Goal: Information Seeking & Learning: Learn about a topic

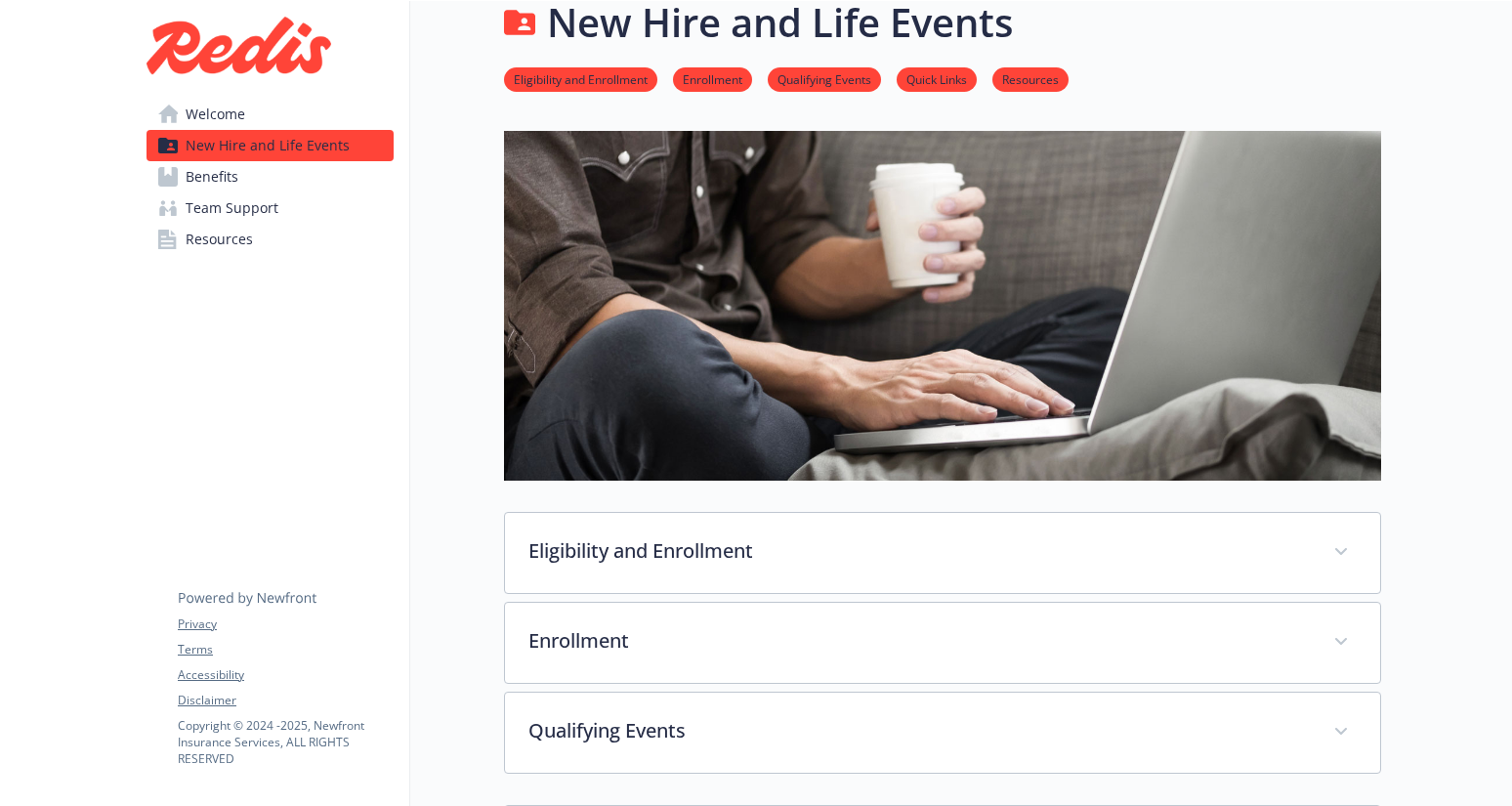
scroll to position [35, 0]
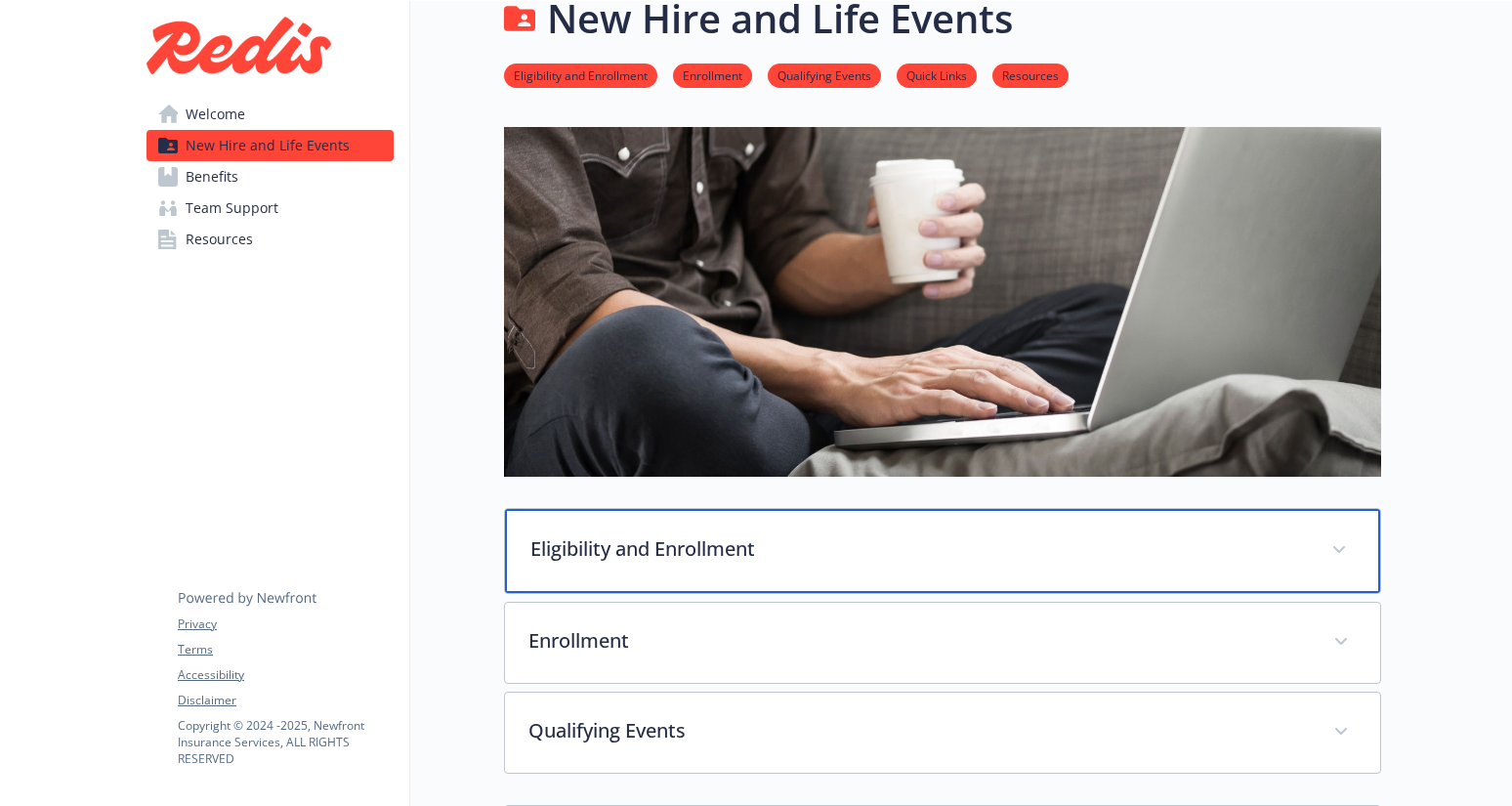
click at [889, 555] on p "Eligibility and Enrollment" at bounding box center [919, 548] width 777 height 29
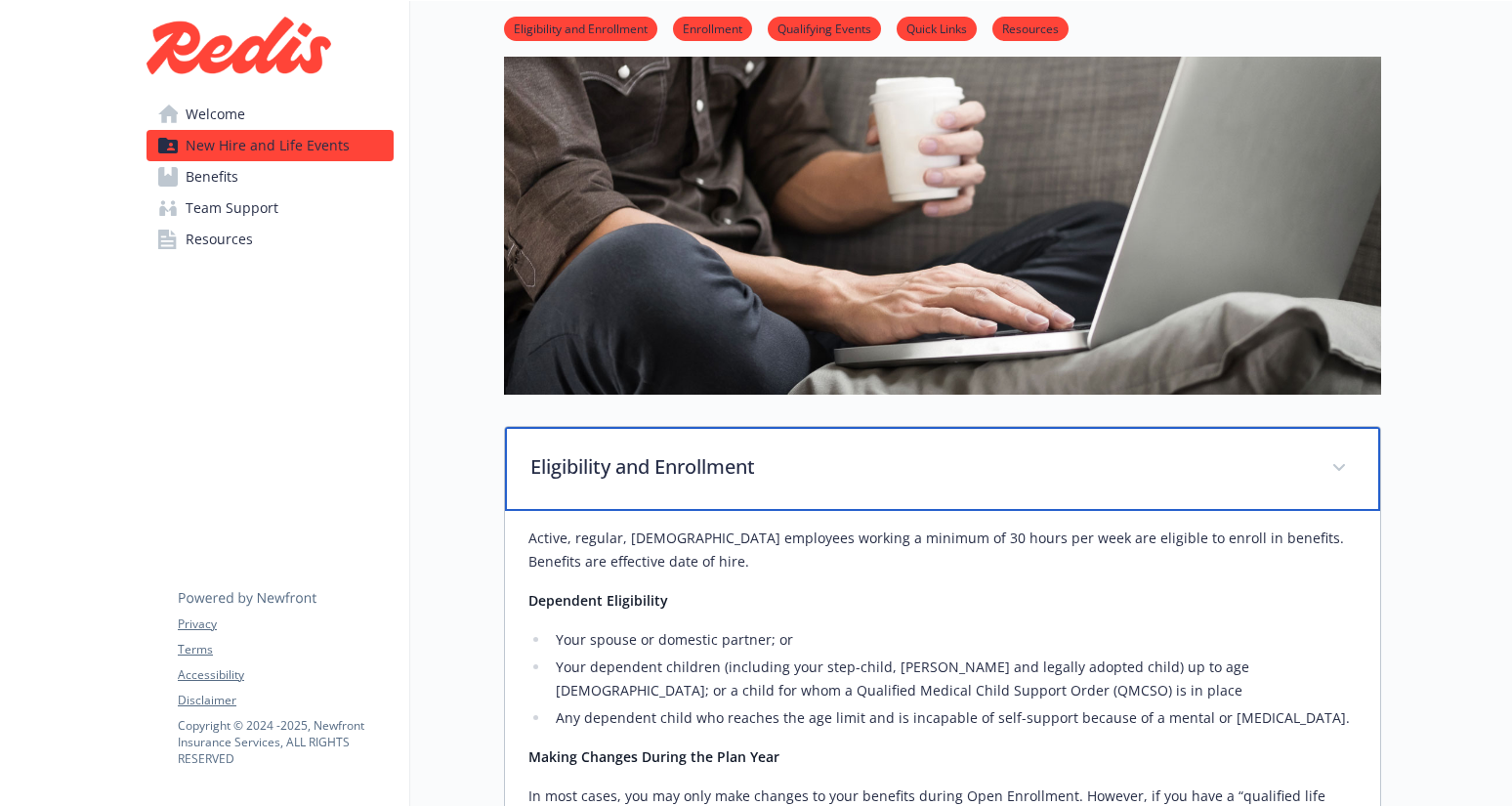
scroll to position [0, 0]
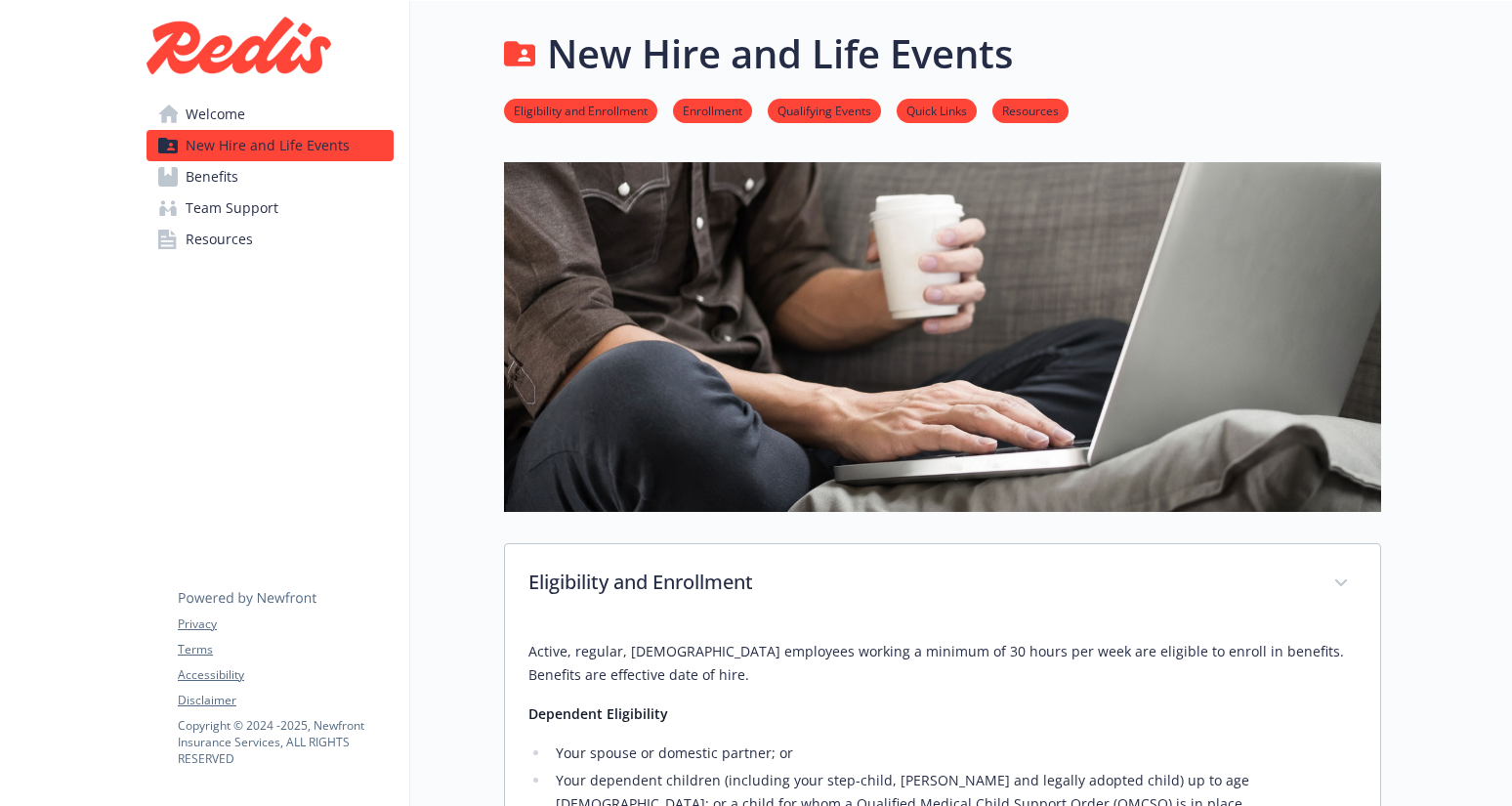
click at [652, 65] on h1 "New Hire and Life Events" at bounding box center [780, 54] width 466 height 59
click at [229, 172] on span "Benefits" at bounding box center [211, 176] width 53 height 31
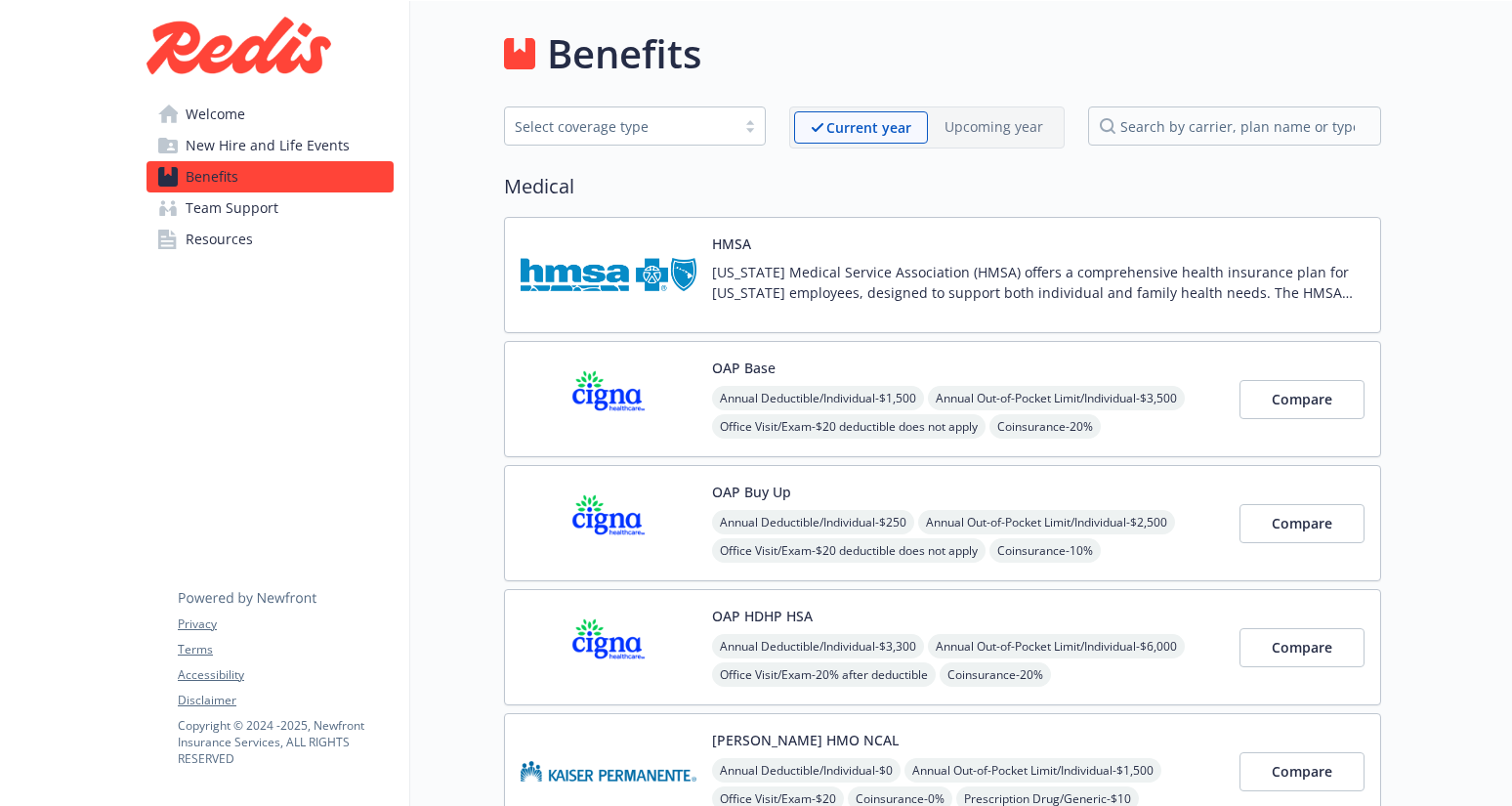
click at [267, 214] on span "Team Support" at bounding box center [231, 207] width 93 height 31
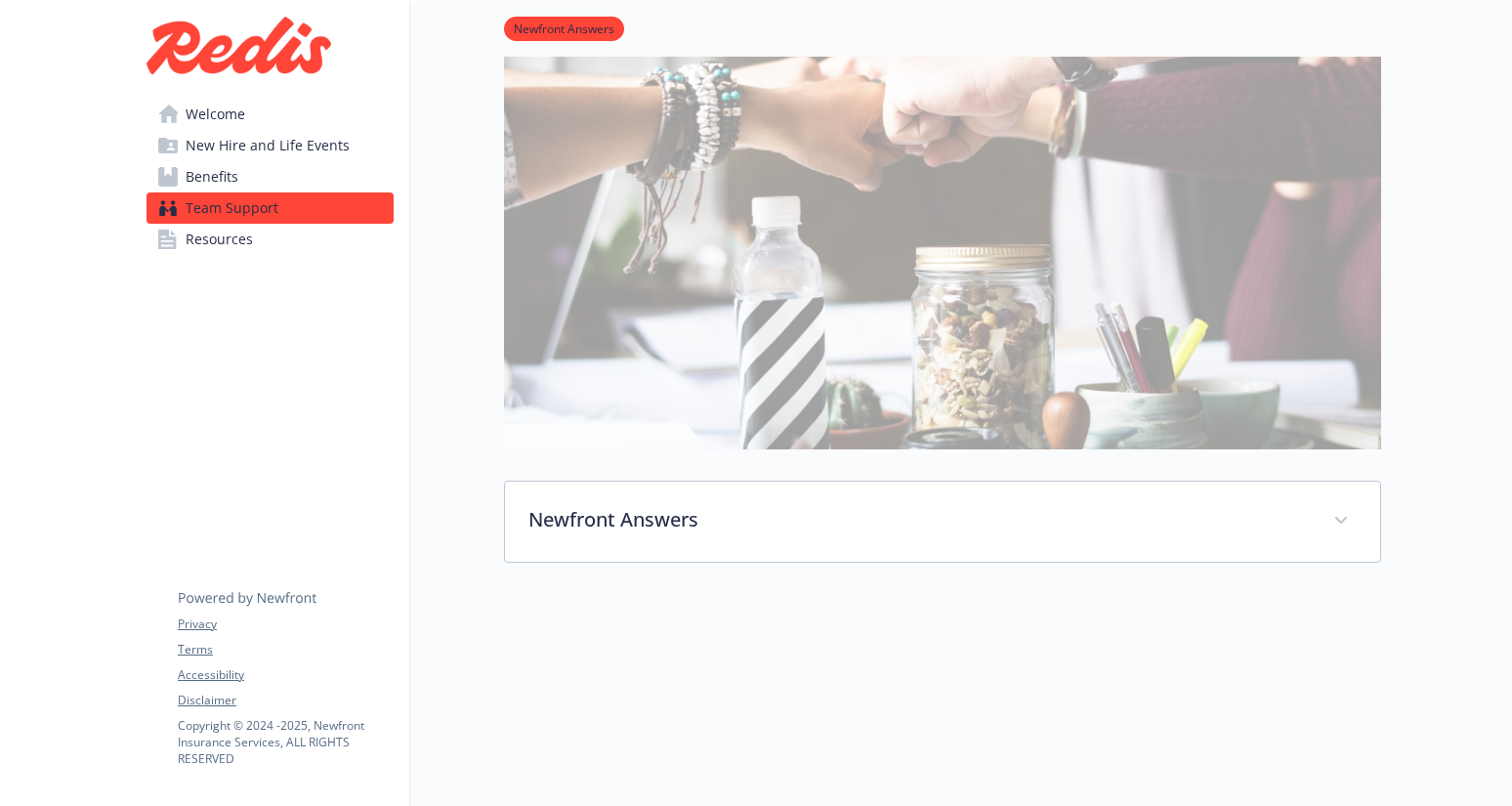
scroll to position [208, 0]
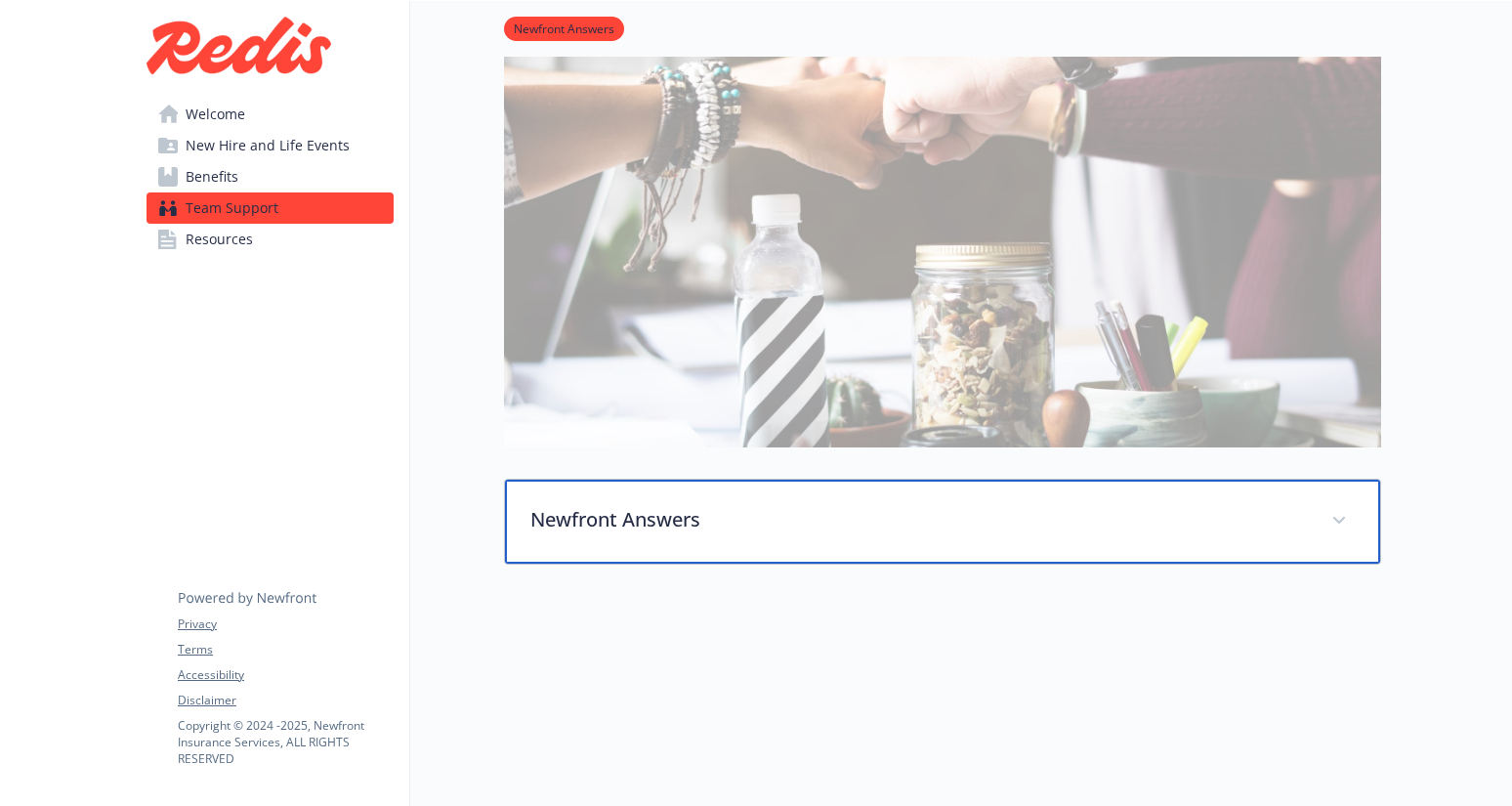
click at [654, 520] on p "Newfront Answers" at bounding box center [919, 519] width 777 height 29
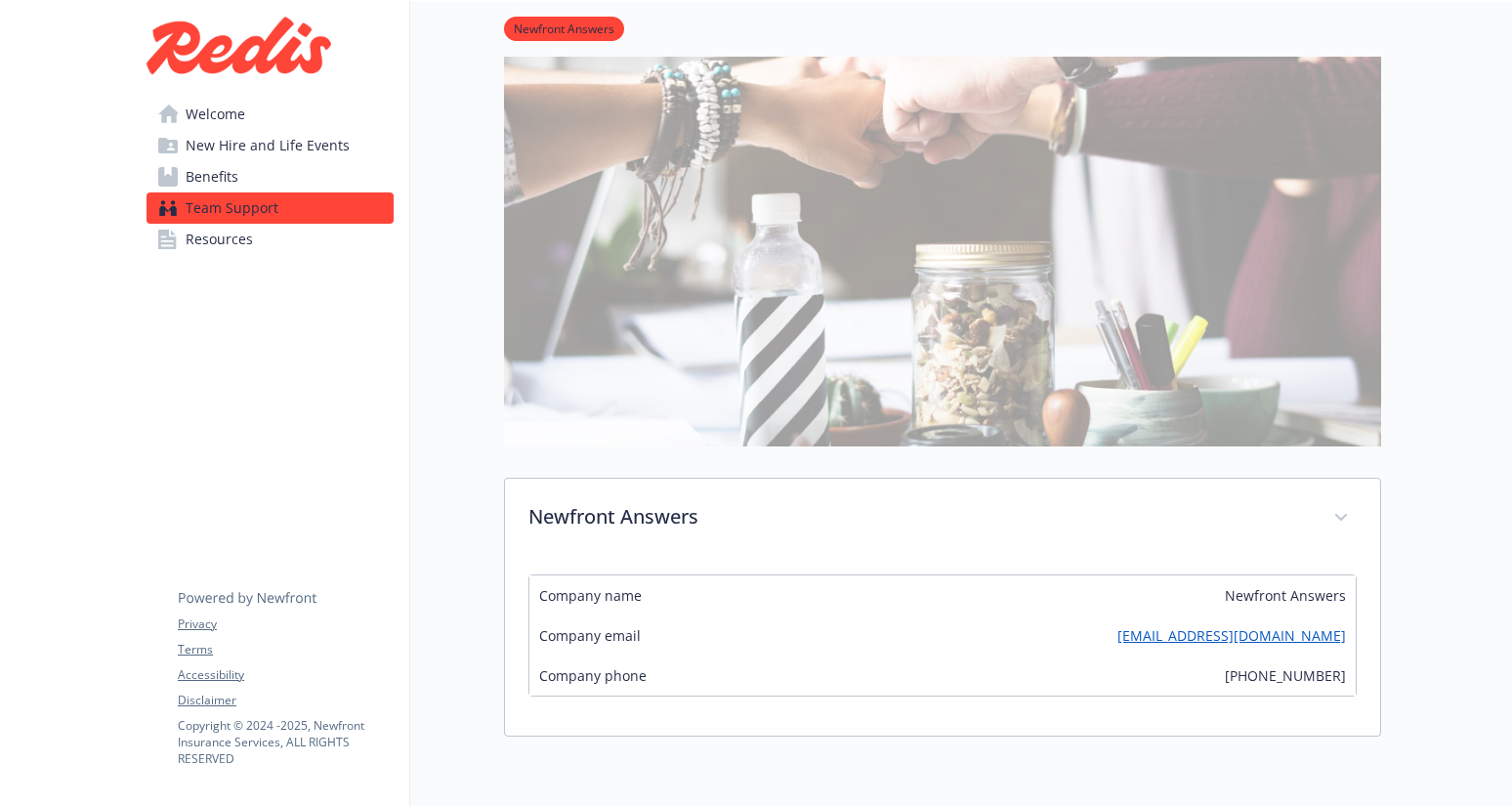
click at [213, 118] on span "Welcome" at bounding box center [215, 114] width 60 height 31
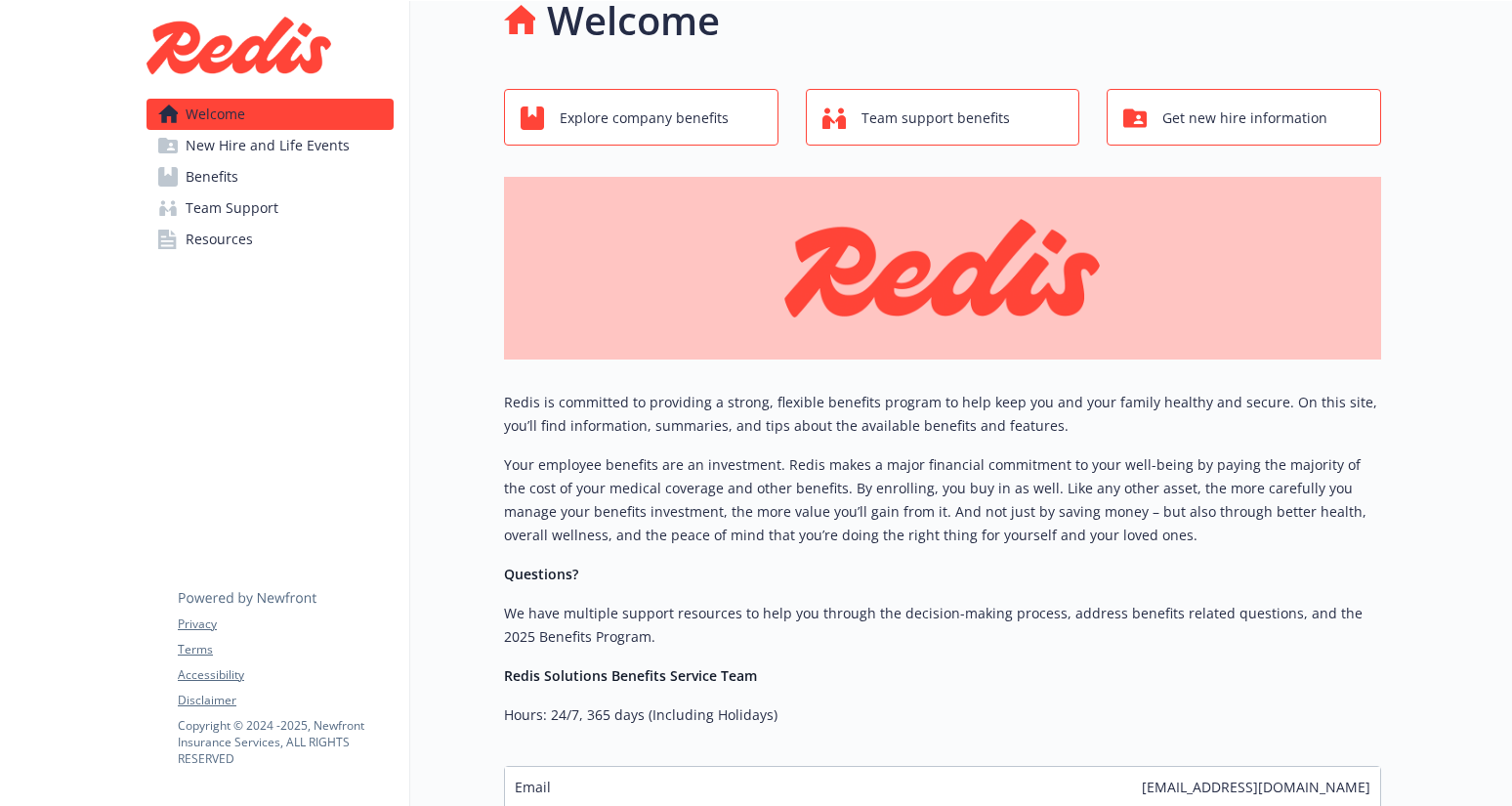
scroll to position [209, 0]
